Goal: Contribute content: Contribute content

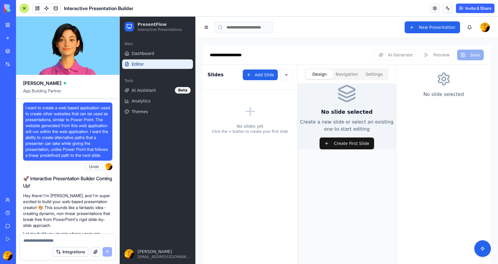
scroll to position [1008, 0]
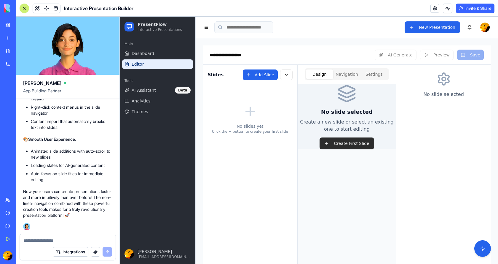
click at [337, 143] on button "Create First Slide" at bounding box center [347, 143] width 54 height 12
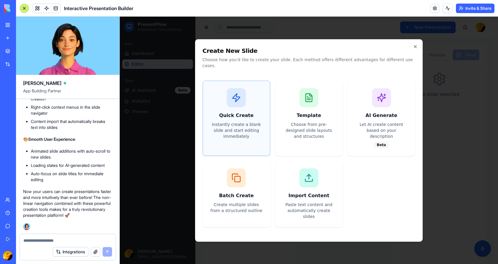
click at [235, 115] on h3 "Quick Create" at bounding box center [236, 115] width 52 height 7
click at [43, 240] on textarea at bounding box center [67, 240] width 89 height 6
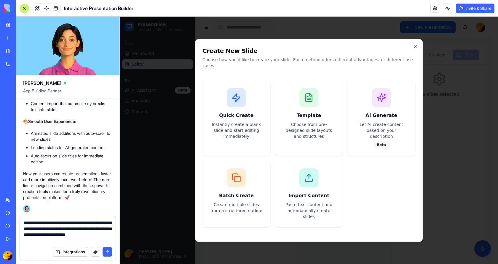
type textarea "**********"
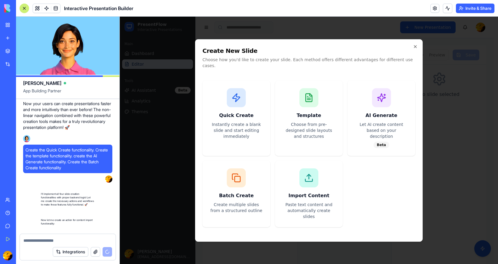
scroll to position [1122, 0]
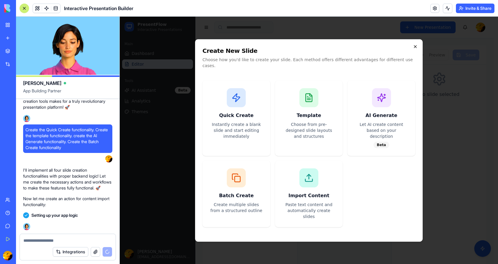
click at [417, 49] on icon "button" at bounding box center [415, 46] width 5 height 5
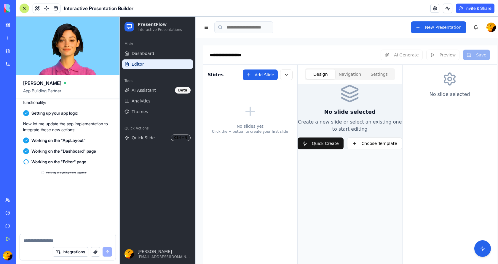
scroll to position [1609, 0]
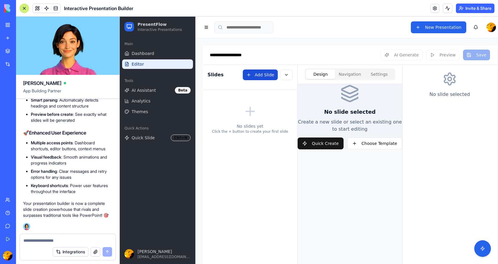
click at [264, 71] on button "Add Slide" at bounding box center [260, 74] width 35 height 11
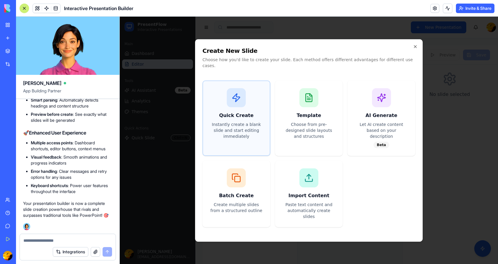
click at [235, 107] on div at bounding box center [236, 97] width 19 height 19
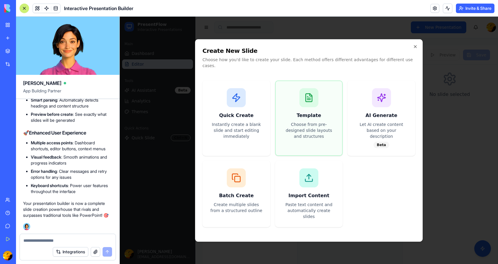
click at [314, 106] on div at bounding box center [309, 97] width 19 height 19
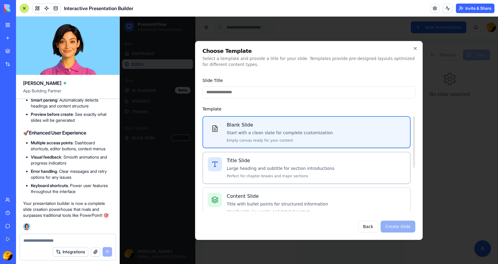
click at [262, 164] on h4 "Title Slide" at bounding box center [316, 160] width 179 height 7
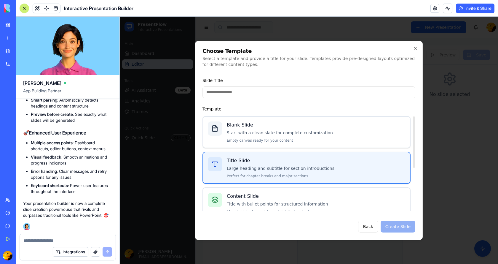
click at [395, 228] on div "Back Create Slide" at bounding box center [309, 226] width 213 height 12
click at [415, 48] on icon "button" at bounding box center [415, 48] width 2 height 2
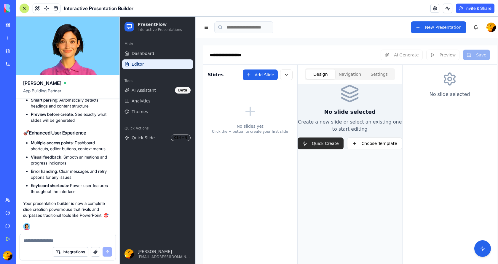
click at [322, 144] on button "Quick Create" at bounding box center [321, 143] width 46 height 12
click at [255, 75] on div "Add Slide" at bounding box center [268, 74] width 50 height 11
click at [370, 142] on button "Choose Template" at bounding box center [374, 143] width 55 height 12
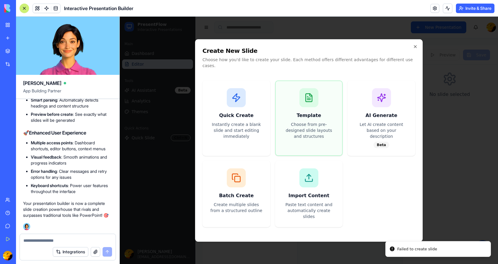
click at [303, 107] on div at bounding box center [309, 97] width 19 height 19
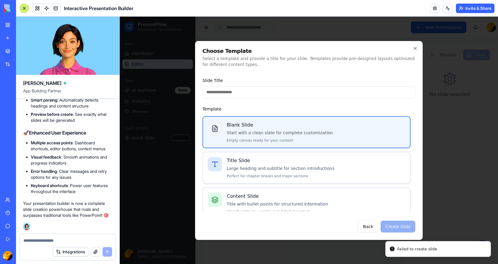
click at [254, 89] on input "Slide Title" at bounding box center [309, 92] width 213 height 12
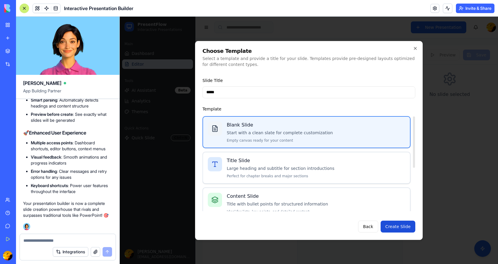
type input "*****"
click at [398, 228] on button "Create Slide" at bounding box center [398, 226] width 35 height 12
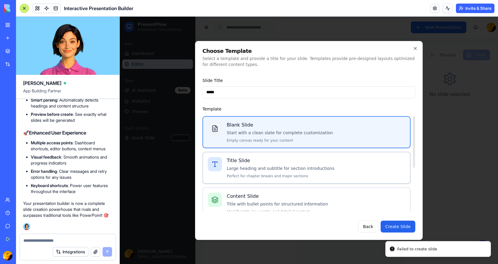
click at [267, 171] on div "Title Slide Large heading and subtitle for section introductions Perfect for ch…" at bounding box center [316, 167] width 179 height 21
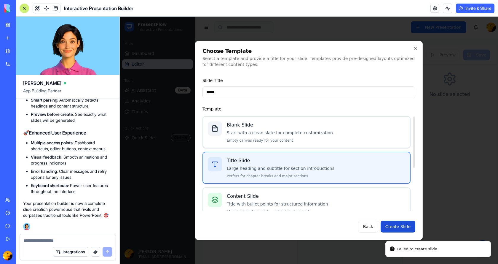
click at [399, 229] on button "Create Slide" at bounding box center [398, 226] width 35 height 12
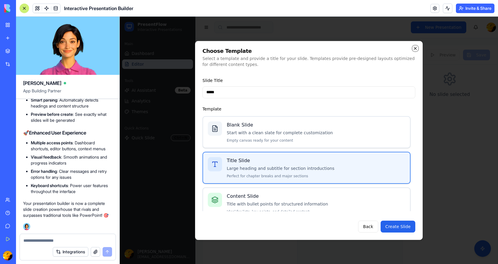
click at [415, 48] on icon "button" at bounding box center [415, 48] width 2 height 2
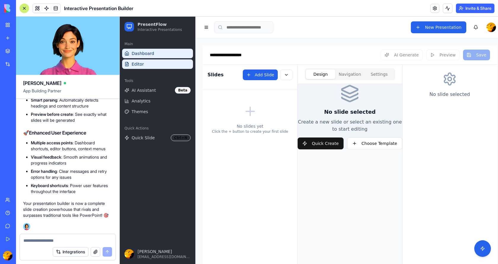
click at [137, 53] on span "Dashboard" at bounding box center [143, 53] width 23 height 6
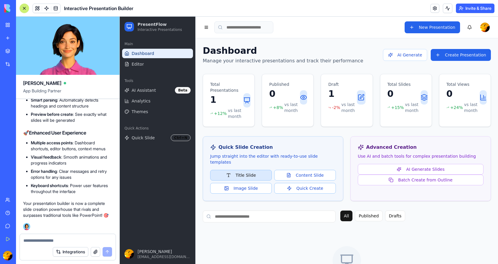
click at [245, 170] on button "Title Slide" at bounding box center [241, 175] width 62 height 11
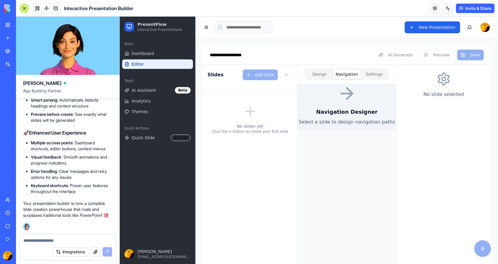
click at [342, 72] on button "Navigation" at bounding box center [346, 73] width 27 height 9
click at [343, 94] on icon at bounding box center [347, 93] width 19 height 19
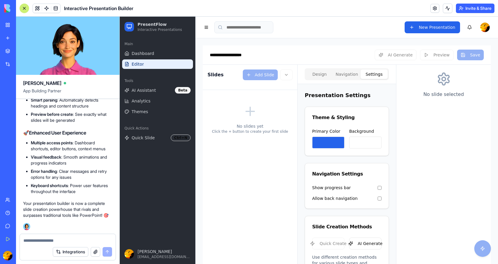
click at [371, 73] on button "Settings" at bounding box center [374, 73] width 27 height 9
click at [315, 69] on div "Design Navigation Settings" at bounding box center [347, 74] width 84 height 12
click at [322, 73] on button "Design" at bounding box center [319, 73] width 27 height 9
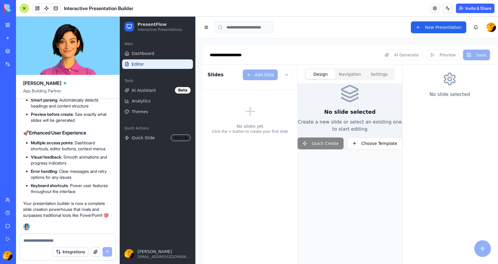
click at [317, 146] on div "Quick Create Choose Template" at bounding box center [350, 143] width 105 height 12
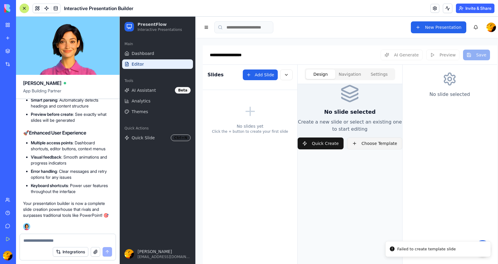
click at [363, 142] on button "Choose Template" at bounding box center [374, 143] width 55 height 12
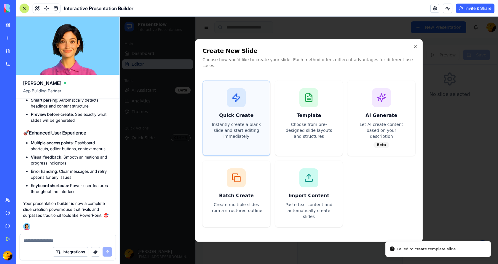
click at [239, 111] on div "Quick Create Instantly create a blank slide and start editing immediately" at bounding box center [236, 113] width 67 height 65
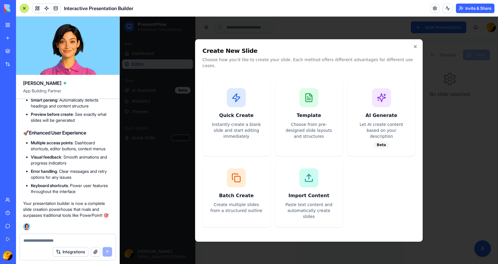
scroll to position [1520, 0]
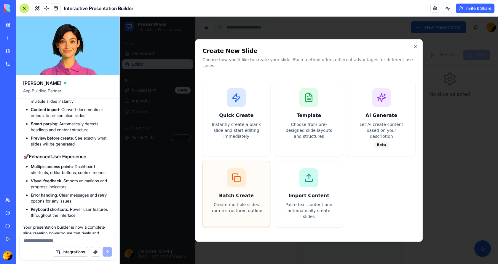
click at [232, 184] on div "Batch Create Create multiple slides from a structured outline" at bounding box center [236, 190] width 67 height 59
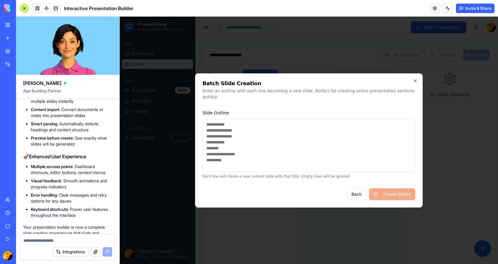
click at [235, 131] on textarea "Slide Outline" at bounding box center [309, 145] width 213 height 53
click at [397, 189] on div "Back Create Slides" at bounding box center [309, 194] width 213 height 12
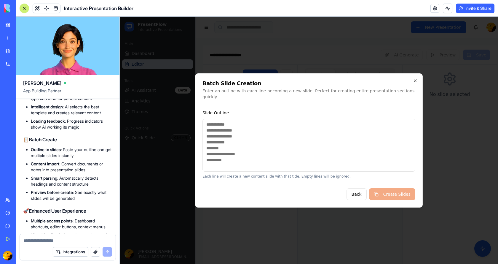
scroll to position [1461, 0]
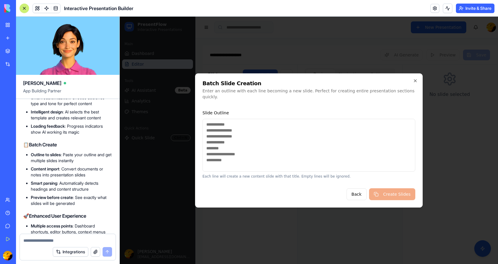
click at [219, 123] on textarea "Slide Outline" at bounding box center [309, 145] width 213 height 53
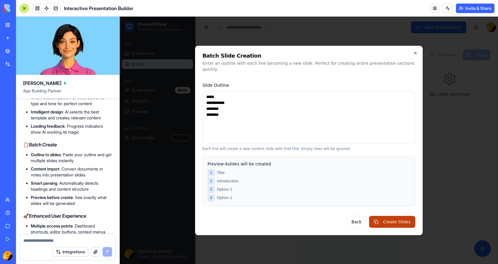
type textarea "**********"
click at [395, 218] on button "Create Slides" at bounding box center [392, 222] width 46 height 12
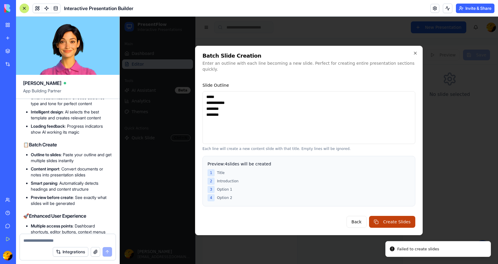
click at [386, 219] on button "Create Slides" at bounding box center [392, 222] width 46 height 12
click at [416, 54] on icon "button" at bounding box center [415, 53] width 2 height 2
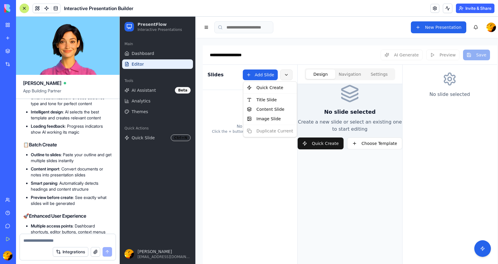
click at [289, 76] on html "**********" at bounding box center [309, 158] width 378 height 283
click at [206, 26] on button at bounding box center [206, 27] width 7 height 8
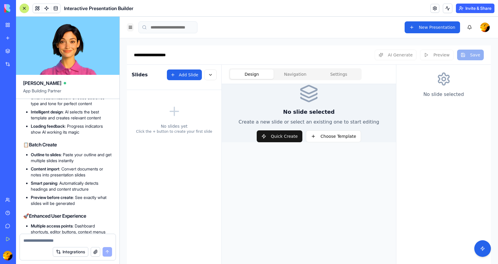
click at [130, 26] on button at bounding box center [130, 27] width 7 height 8
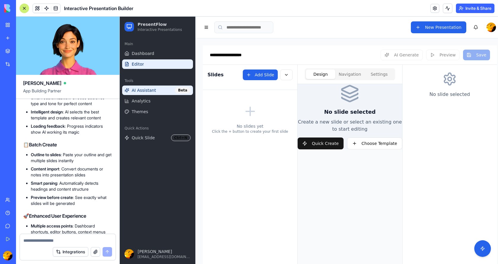
click at [142, 92] on span "AI Assistant" at bounding box center [144, 90] width 24 height 6
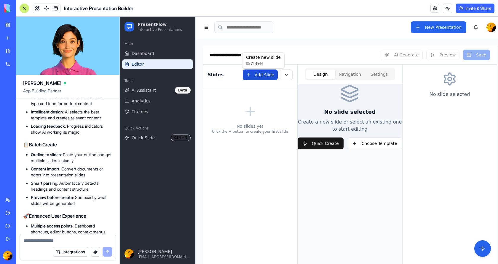
click at [263, 76] on button "Add Slide" at bounding box center [260, 74] width 35 height 11
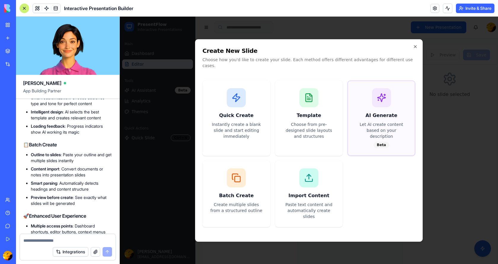
click at [385, 111] on div "AI Generate Let AI create content based on your description Beta" at bounding box center [381, 118] width 67 height 74
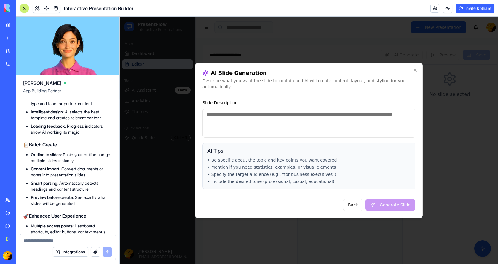
click at [230, 115] on textarea "Slide Description" at bounding box center [309, 123] width 213 height 29
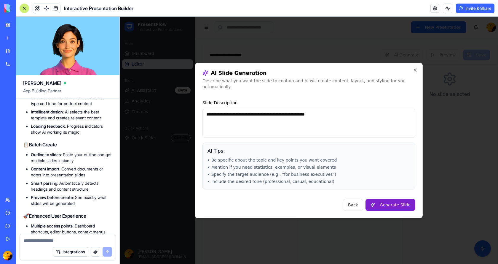
type textarea "**********"
click at [390, 204] on button "Generate Slide" at bounding box center [391, 205] width 50 height 12
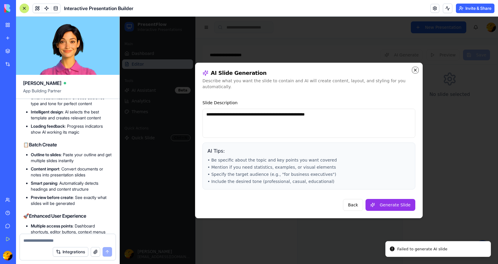
click at [415, 71] on icon "button" at bounding box center [415, 70] width 2 height 2
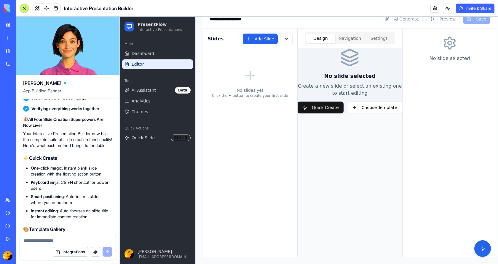
scroll to position [1224, 0]
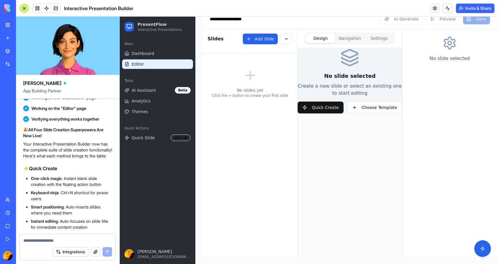
click at [61, 250] on button "Integrations" at bounding box center [71, 251] width 36 height 9
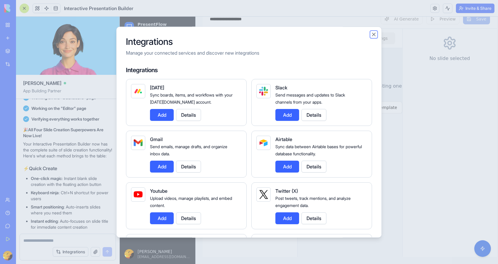
click at [375, 36] on button "Close" at bounding box center [374, 34] width 6 height 6
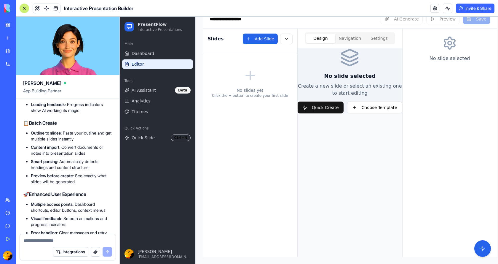
scroll to position [1609, 0]
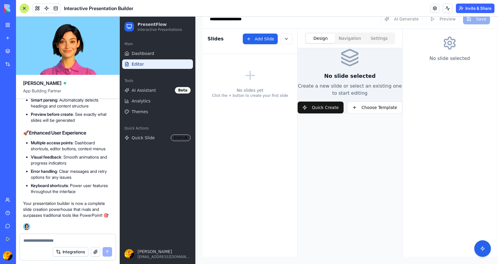
click at [95, 252] on button "button" at bounding box center [95, 251] width 9 height 9
click at [23, 9] on img at bounding box center [22, 8] width 37 height 8
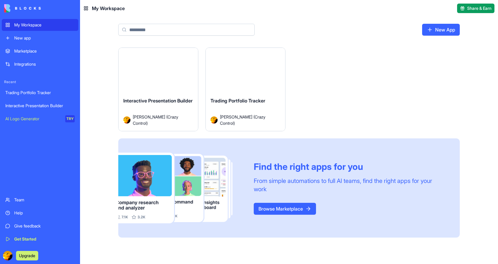
click at [9, 7] on img at bounding box center [22, 8] width 37 height 8
click at [9, 25] on link "My Workspace" at bounding box center [40, 25] width 77 height 12
click at [9, 5] on img at bounding box center [22, 8] width 37 height 8
click at [145, 73] on button "Launch" at bounding box center [158, 73] width 44 height 12
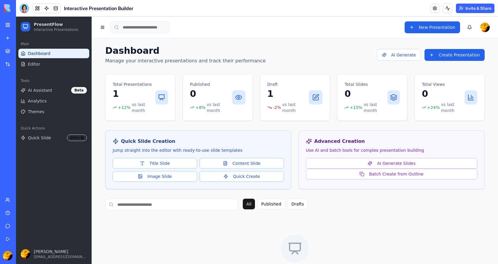
click at [56, 7] on link at bounding box center [55, 8] width 9 height 9
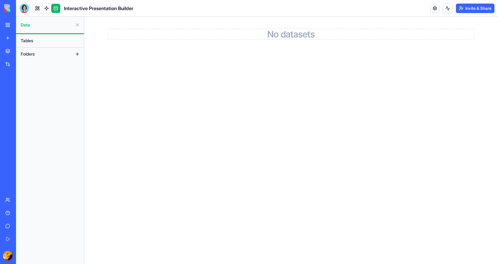
click at [27, 42] on span "Tables" at bounding box center [27, 41] width 12 height 6
click at [30, 26] on span "Data" at bounding box center [47, 25] width 52 height 6
click at [28, 41] on span "Tables" at bounding box center [27, 41] width 12 height 6
click at [28, 58] on button "Folders" at bounding box center [45, 53] width 55 height 9
click at [8, 9] on img at bounding box center [22, 8] width 37 height 8
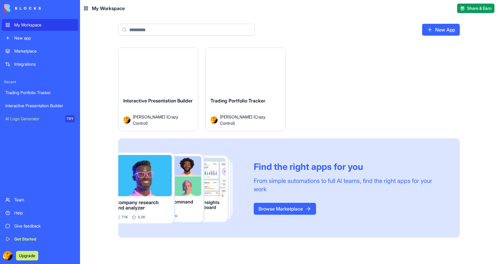
click at [233, 92] on div "Launch" at bounding box center [245, 73] width 79 height 50
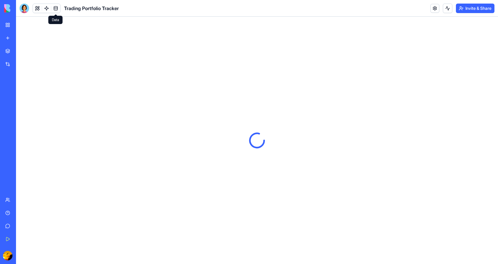
click at [56, 6] on link at bounding box center [55, 8] width 9 height 9
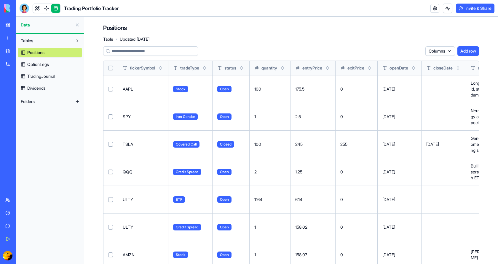
click at [0, 0] on button at bounding box center [0, 0] width 0 height 0
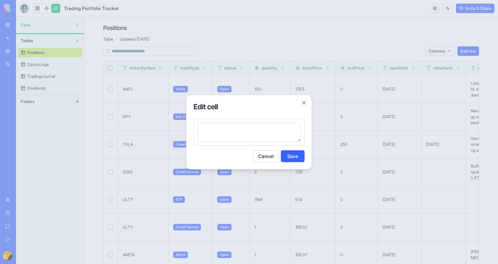
click at [259, 157] on button "Cancel" at bounding box center [266, 156] width 26 height 12
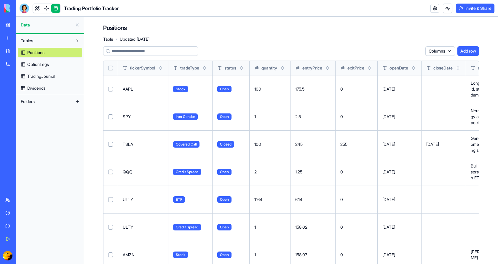
click at [0, 0] on button at bounding box center [0, 0] width 0 height 0
click at [61, 136] on div "Tables Positions OptionLegs TradingJournal Dividends Folders" at bounding box center [50, 149] width 68 height 230
click at [55, 10] on link at bounding box center [55, 8] width 9 height 9
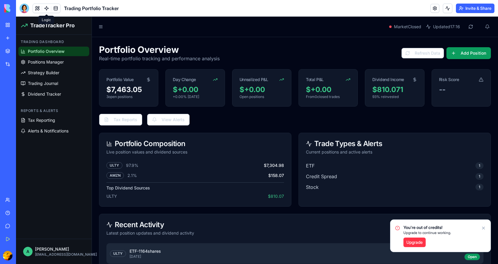
click at [45, 8] on link at bounding box center [46, 8] width 9 height 9
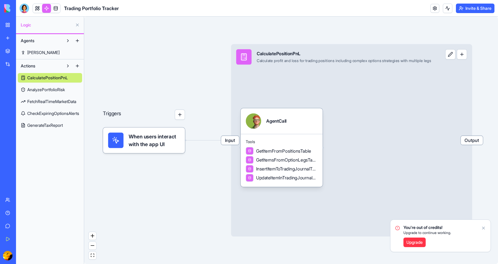
click at [6, 8] on img at bounding box center [22, 8] width 37 height 8
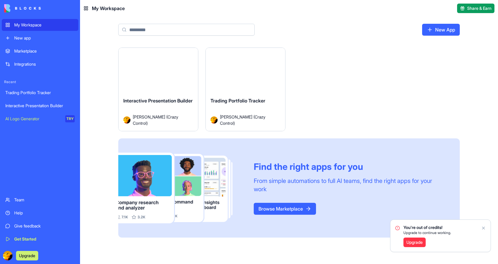
click at [155, 65] on div "Launch" at bounding box center [158, 73] width 79 height 50
